Goal: Information Seeking & Learning: Check status

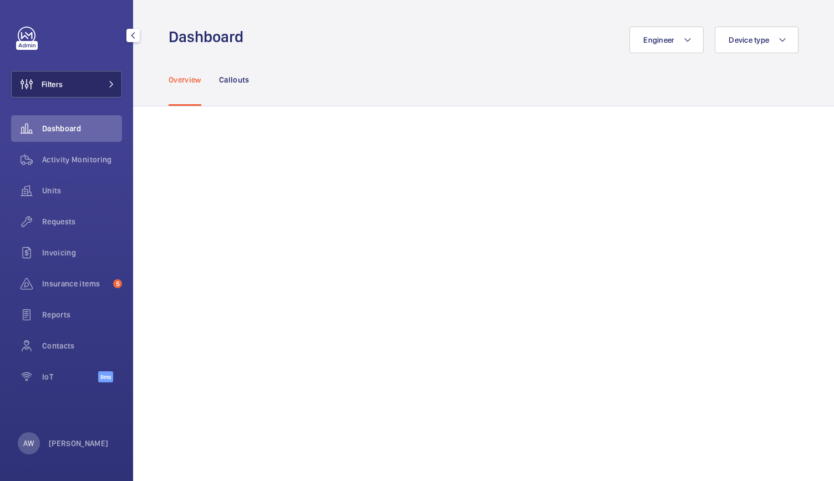
click at [108, 89] on button "Filters" at bounding box center [66, 84] width 111 height 27
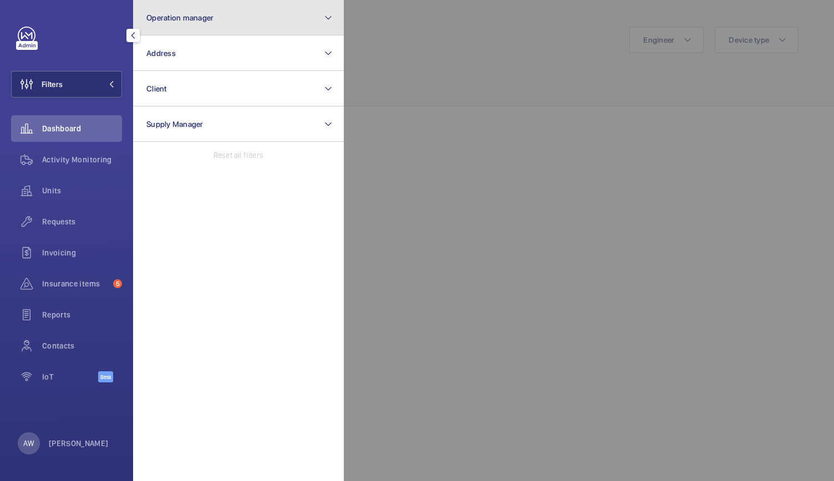
click at [217, 14] on button "Operation manager" at bounding box center [238, 17] width 211 height 35
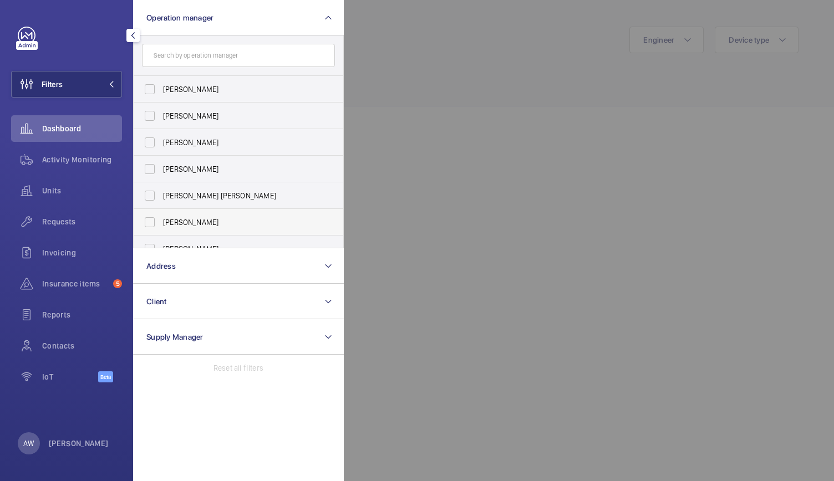
scroll to position [41, 0]
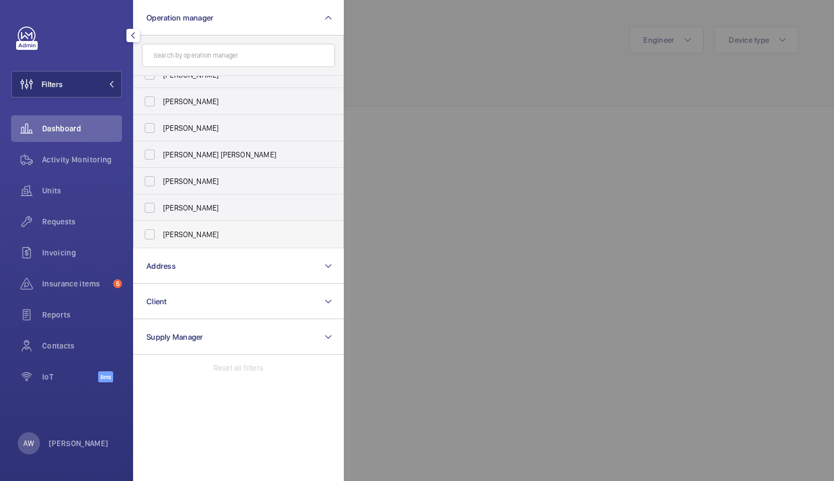
click at [146, 240] on label "[PERSON_NAME]" at bounding box center [230, 234] width 193 height 27
click at [146, 240] on input "[PERSON_NAME]" at bounding box center [150, 234] width 22 height 22
checkbox input "true"
click at [372, 190] on div at bounding box center [761, 240] width 834 height 481
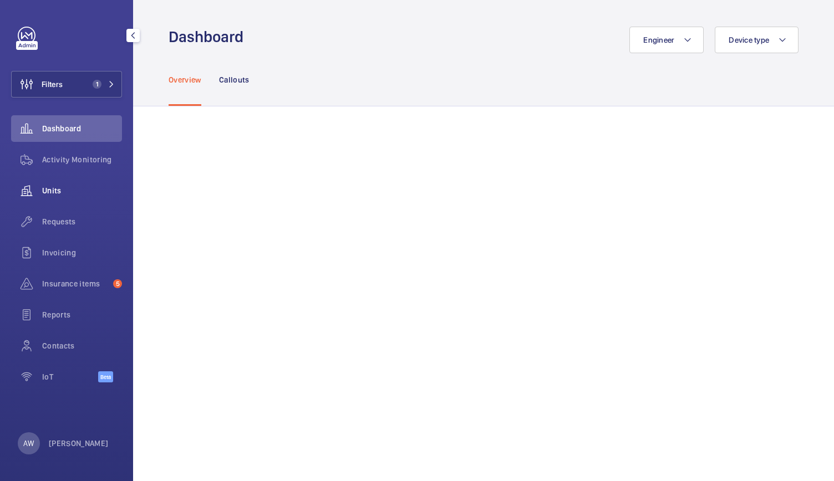
click at [59, 197] on div "Units" at bounding box center [66, 190] width 111 height 27
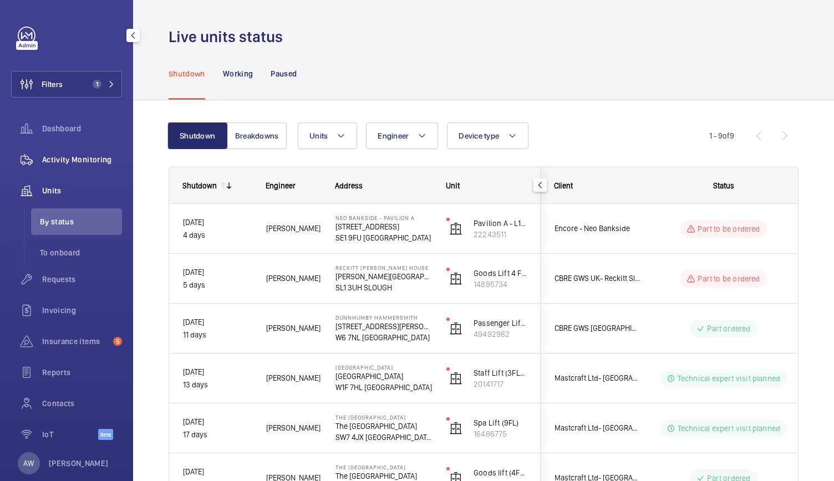
click at [68, 164] on span "Activity Monitoring" at bounding box center [82, 159] width 80 height 11
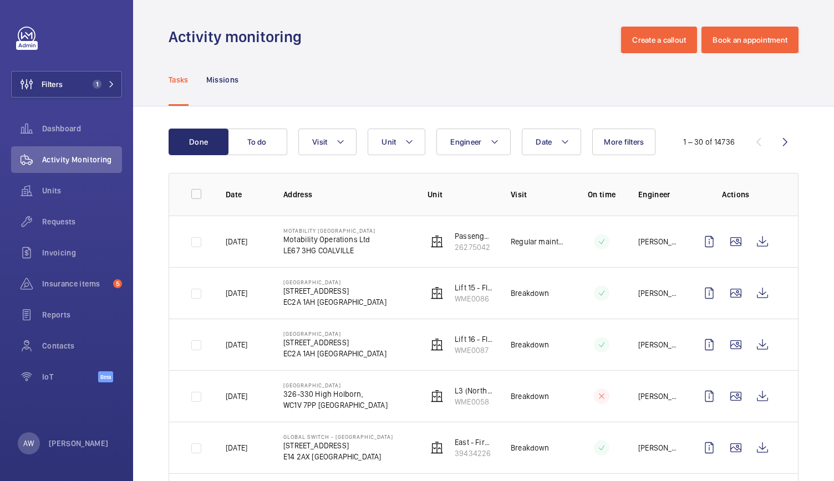
click at [316, 239] on p "Motability Operations Ltd" at bounding box center [329, 239] width 92 height 11
click at [319, 229] on p "Motability Coalville" at bounding box center [329, 230] width 92 height 7
click at [98, 81] on span "1" at bounding box center [97, 84] width 9 height 9
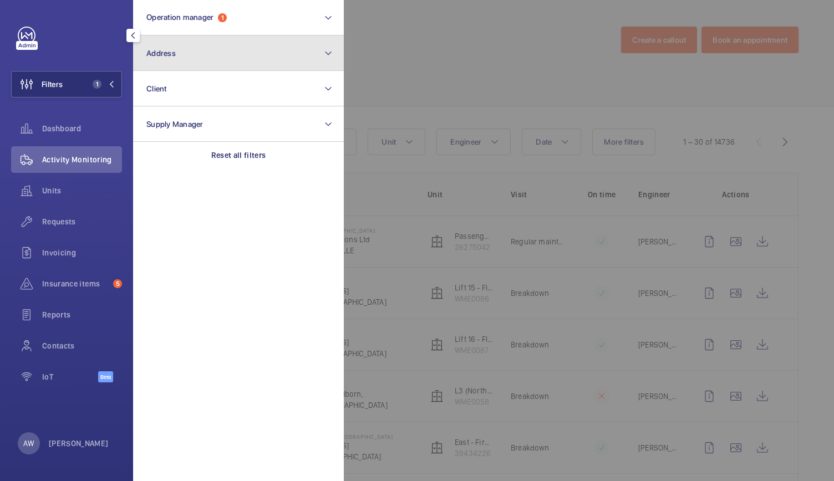
click at [165, 65] on button "Address" at bounding box center [238, 52] width 211 height 35
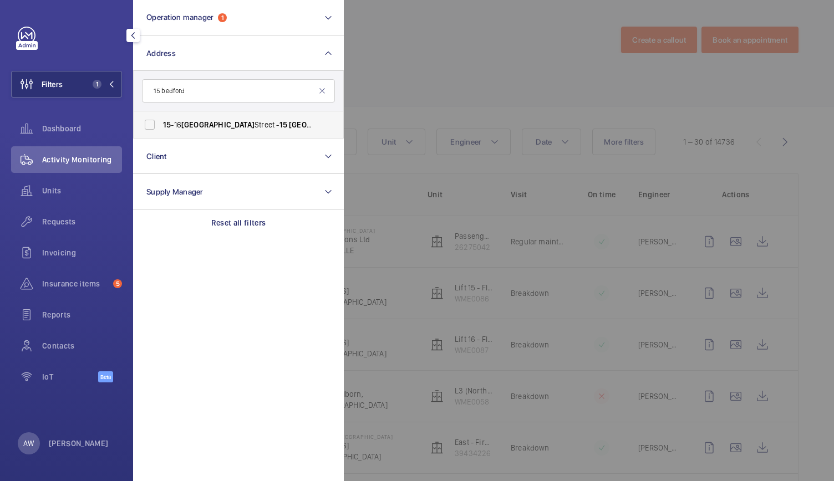
type input "15 bedford"
click at [206, 124] on span "Bedford" at bounding box center [217, 124] width 73 height 9
click at [161, 124] on input "15 -16 Bedford Street - 15 Bedford St, LONDON WC2E 9HE" at bounding box center [150, 125] width 22 height 22
checkbox input "true"
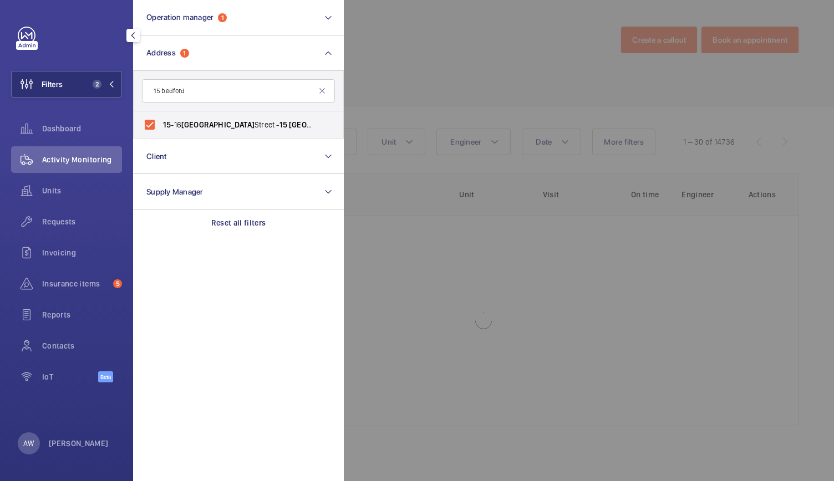
click at [407, 52] on div at bounding box center [761, 240] width 834 height 481
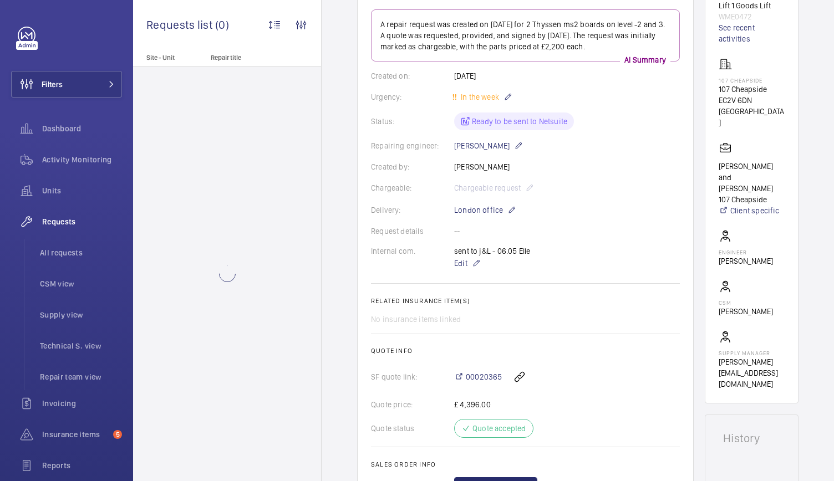
scroll to position [151, 0]
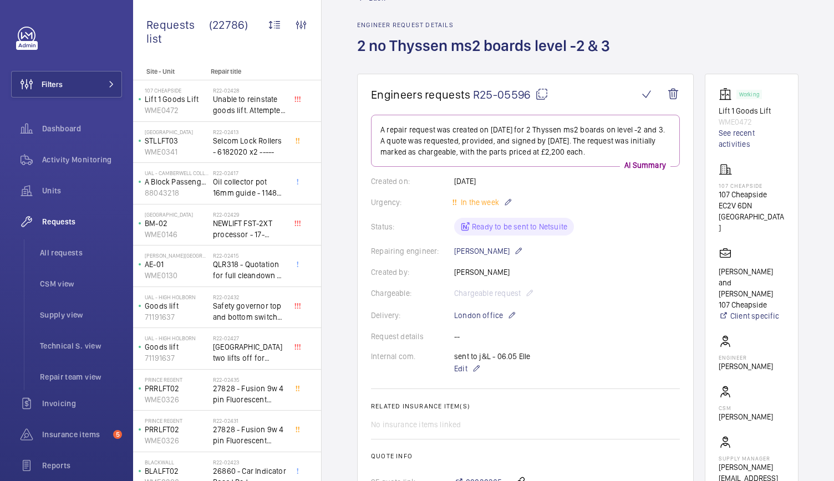
scroll to position [32, 0]
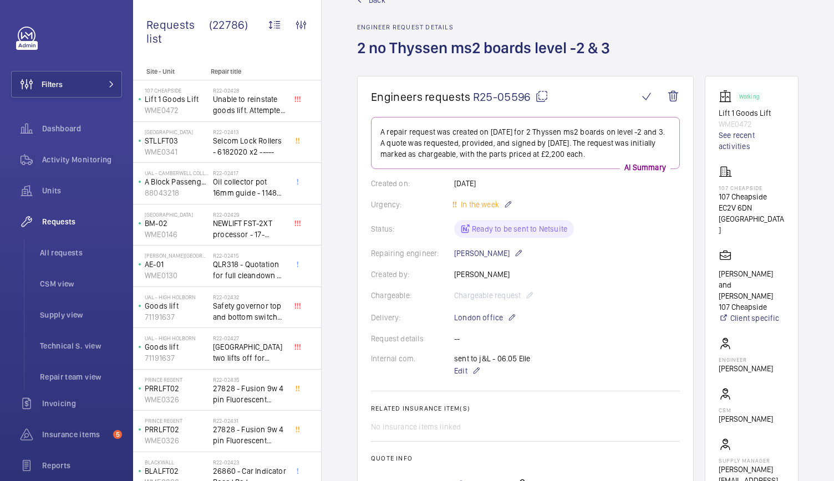
click at [484, 98] on span "R25-05596" at bounding box center [510, 97] width 75 height 14
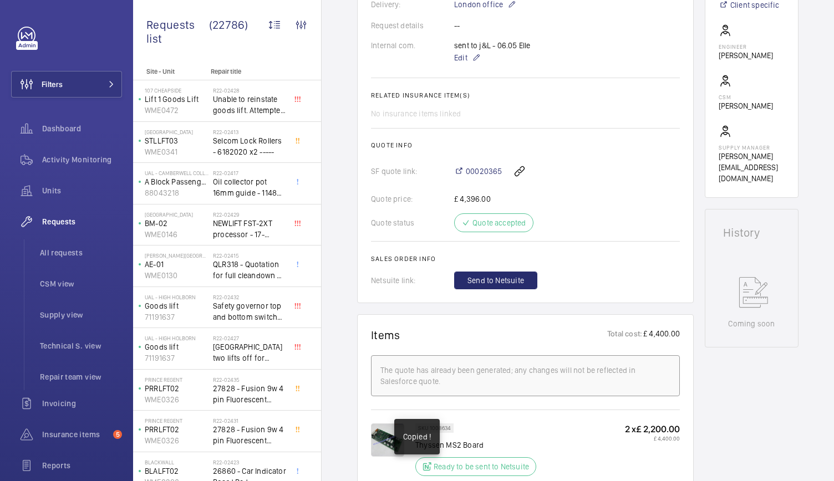
scroll to position [525, 0]
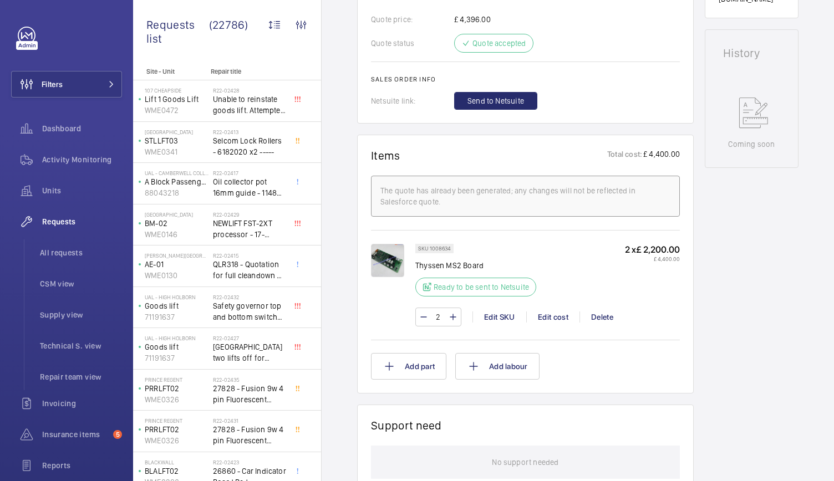
click at [750, 172] on div "Working Lift 1 Goods Lift WME0472 See recent activities 107 Cheapside 107 Cheap…" at bounding box center [751, 194] width 94 height 1222
